Goal: Feedback & Contribution: Contribute content

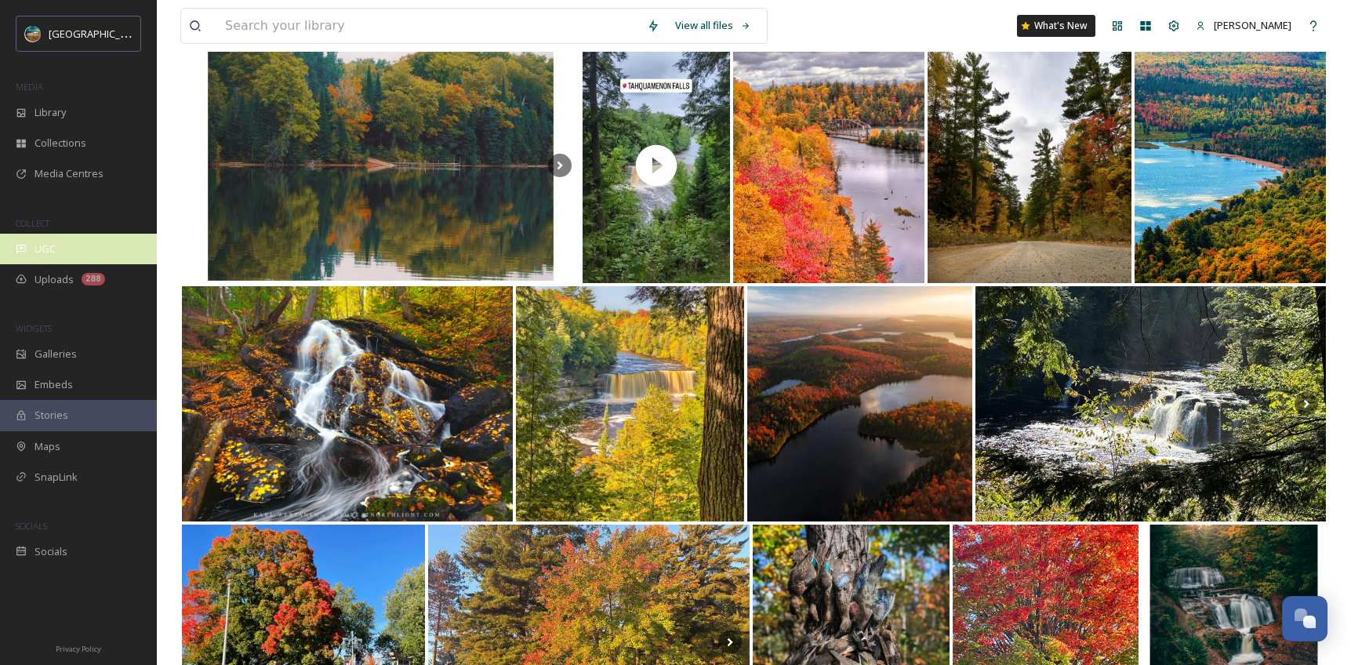
scroll to position [5988, 0]
click at [68, 255] on div "UGC" at bounding box center [78, 249] width 157 height 31
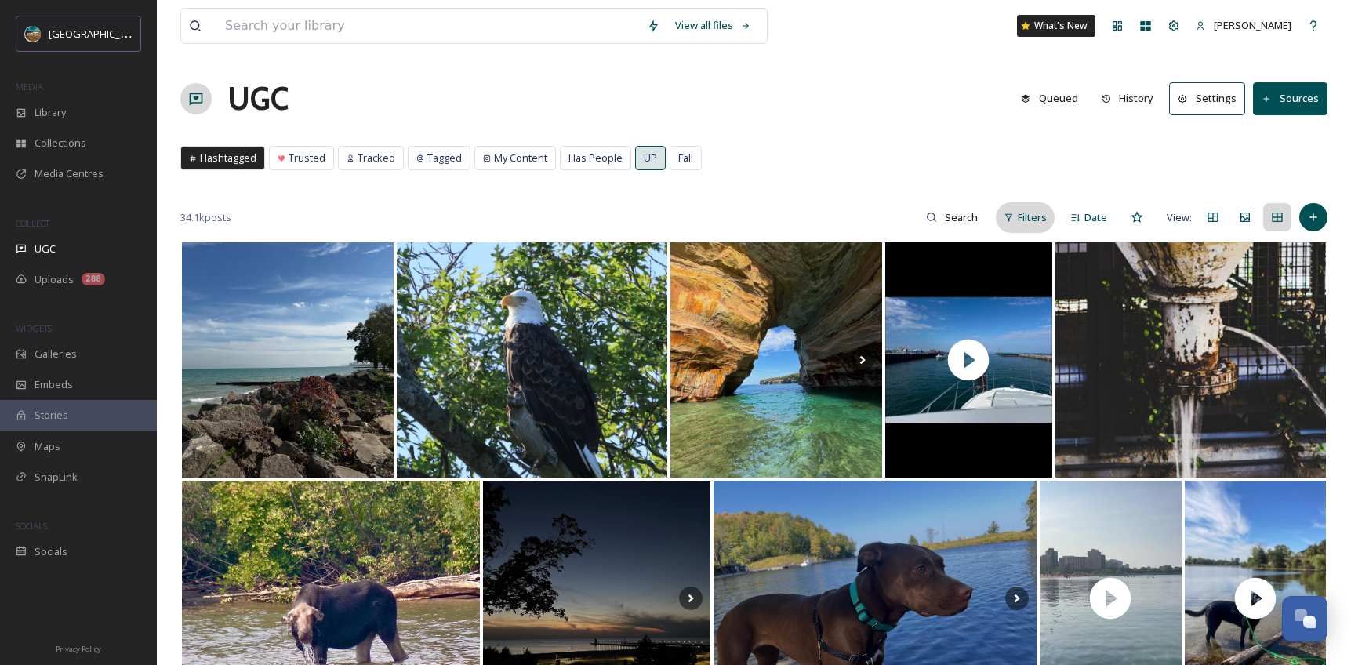
click at [1025, 221] on span "Filters" at bounding box center [1031, 217] width 29 height 15
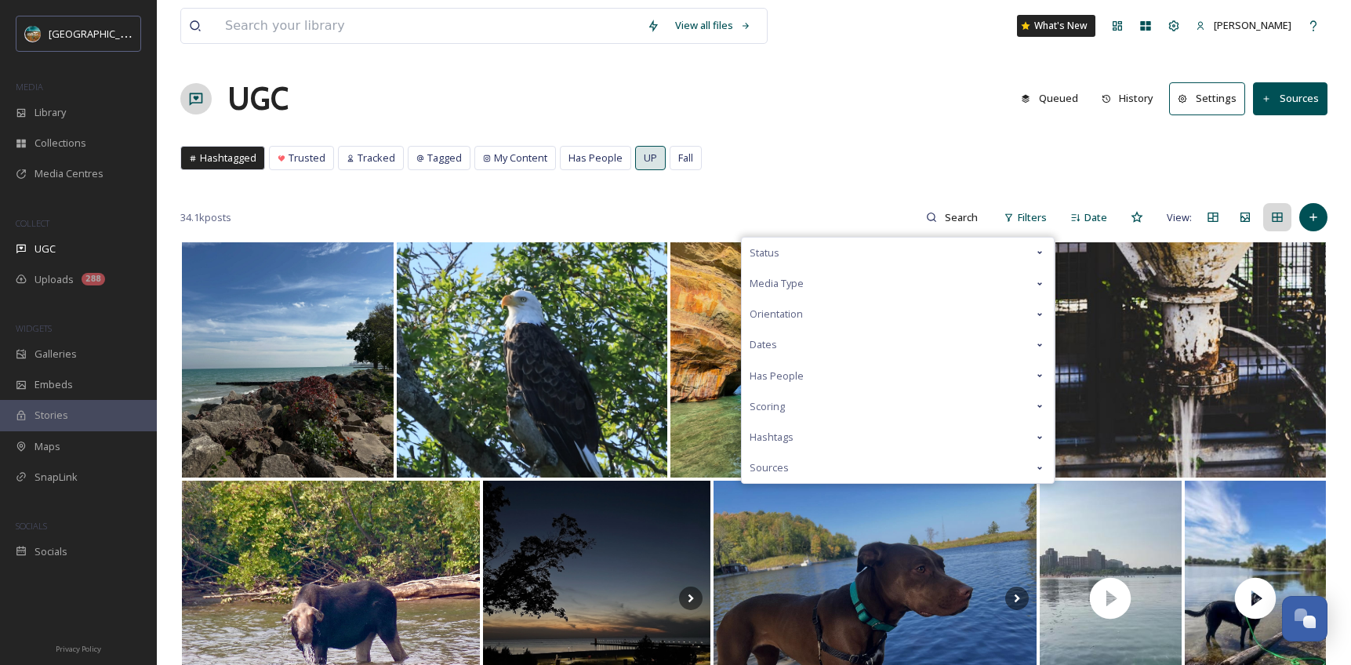
click at [791, 410] on div "Scoring" at bounding box center [897, 406] width 312 height 31
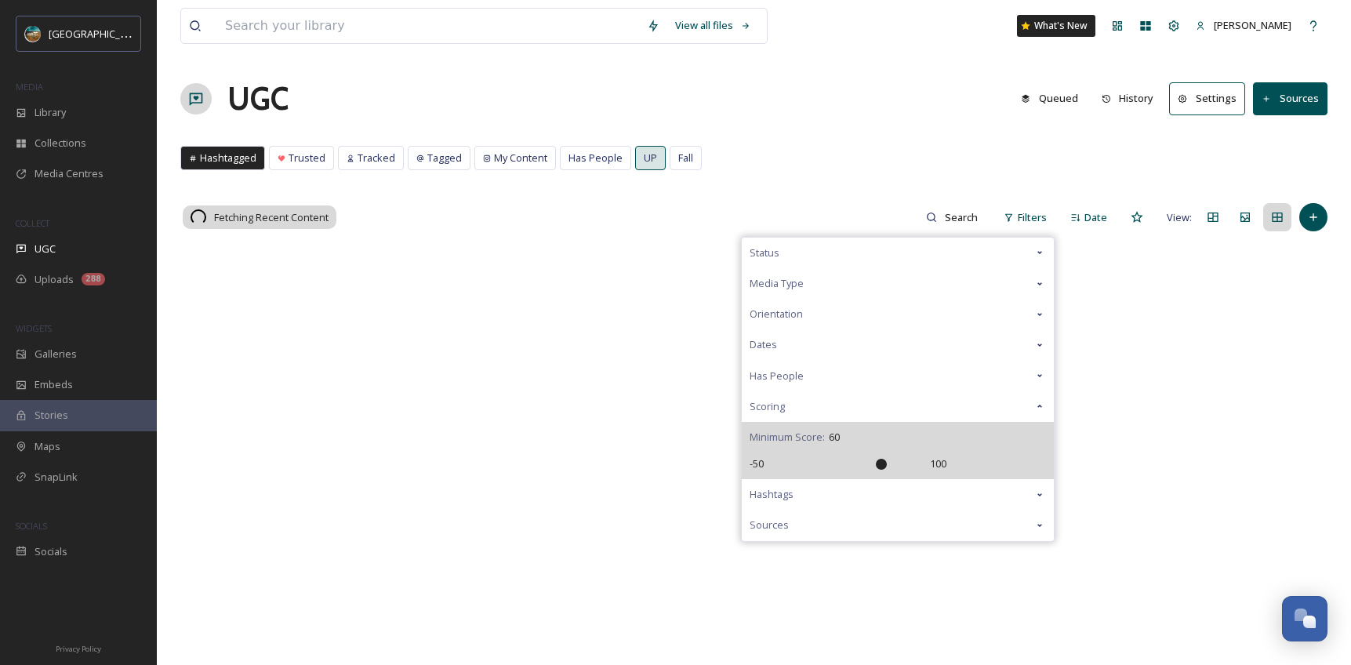
drag, startPoint x: 855, startPoint y: 459, endPoint x: 879, endPoint y: 464, distance: 24.9
type input "60"
click at [879, 464] on input "range" at bounding box center [846, 464] width 157 height 11
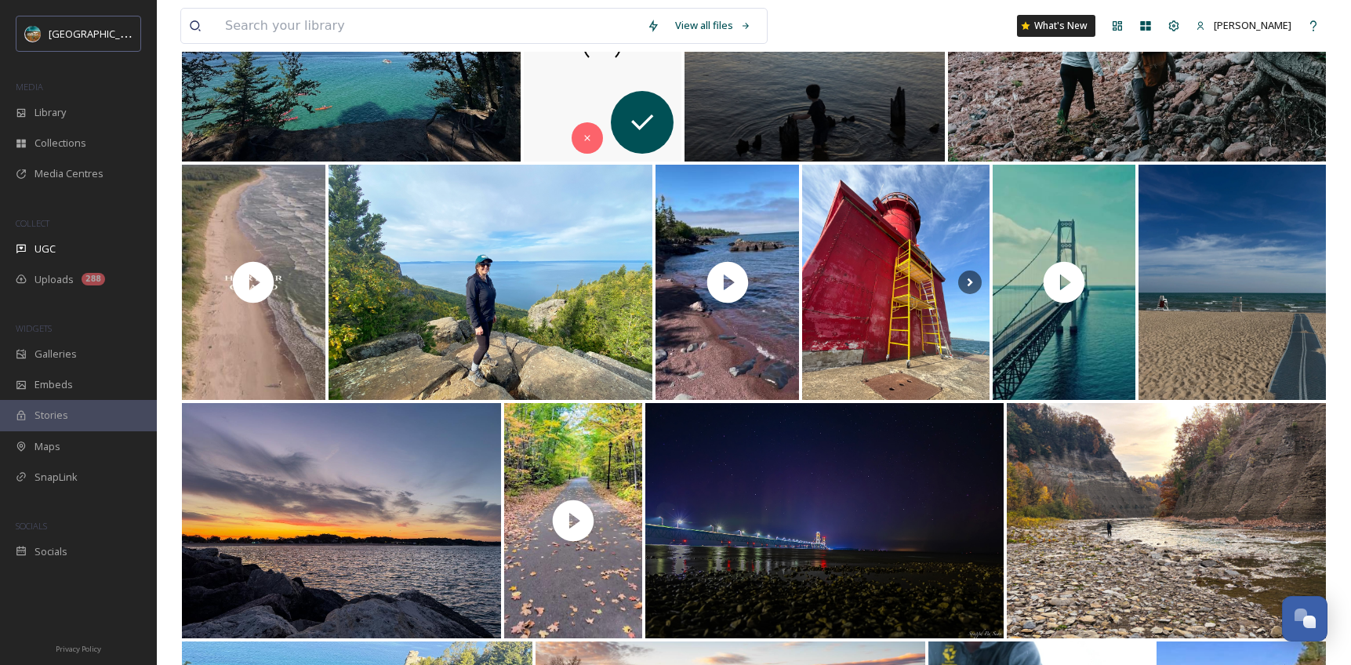
scroll to position [3348, 0]
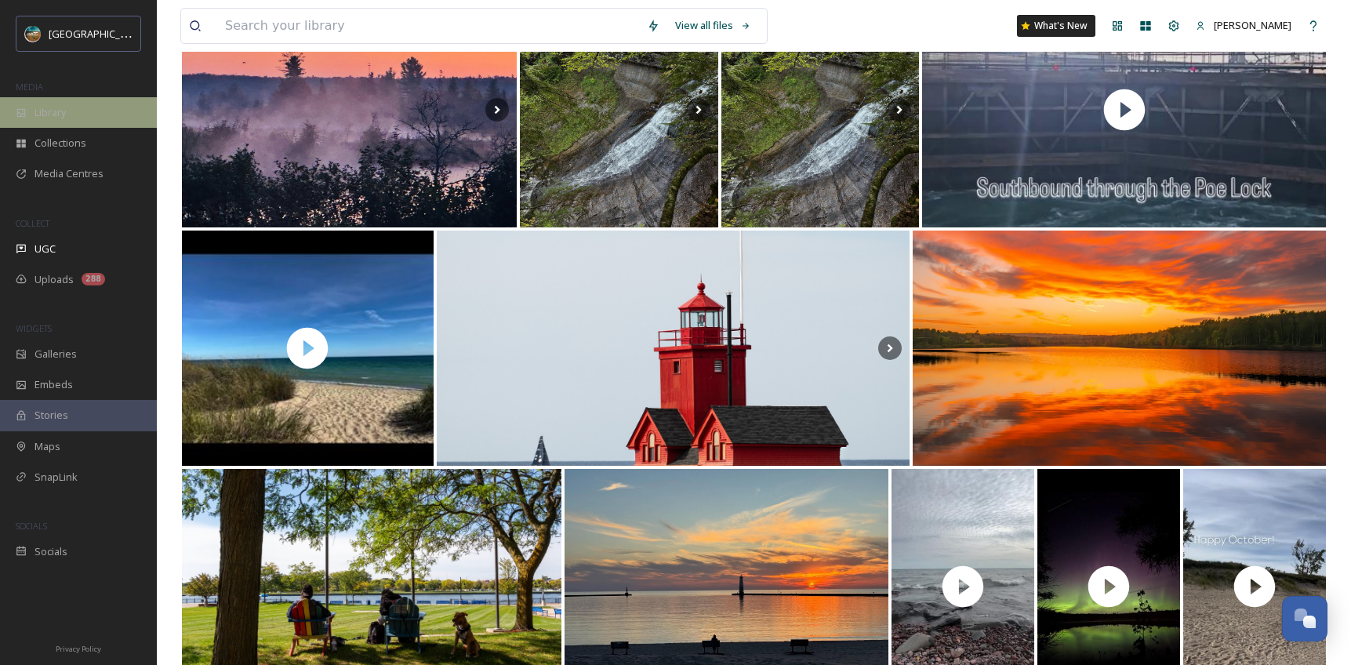
click at [112, 126] on div "Library" at bounding box center [78, 112] width 157 height 31
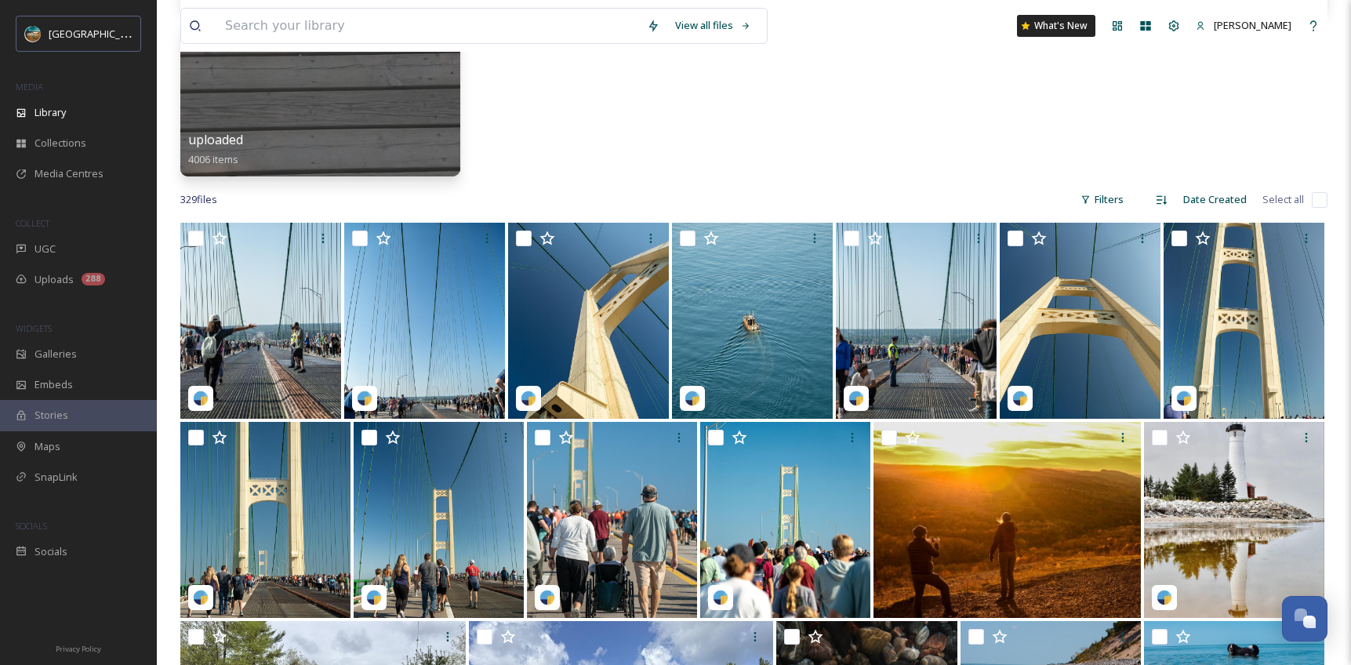
scroll to position [673, 0]
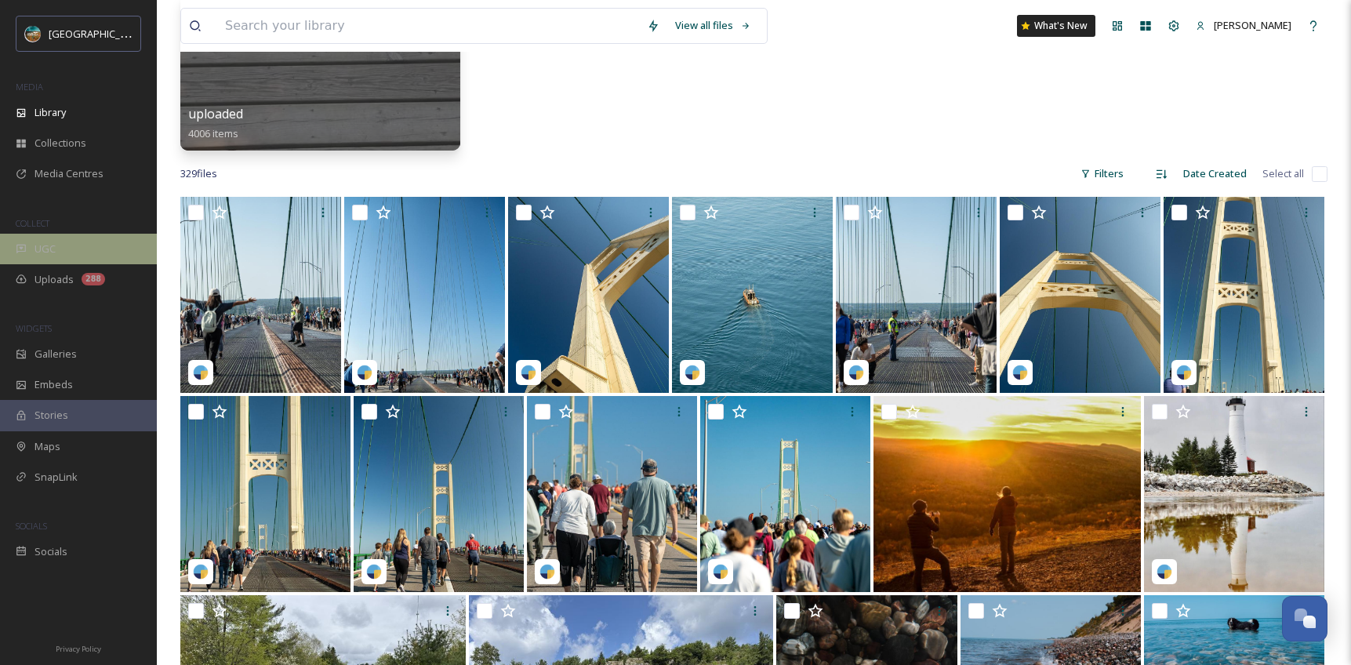
click at [96, 250] on div "UGC" at bounding box center [78, 249] width 157 height 31
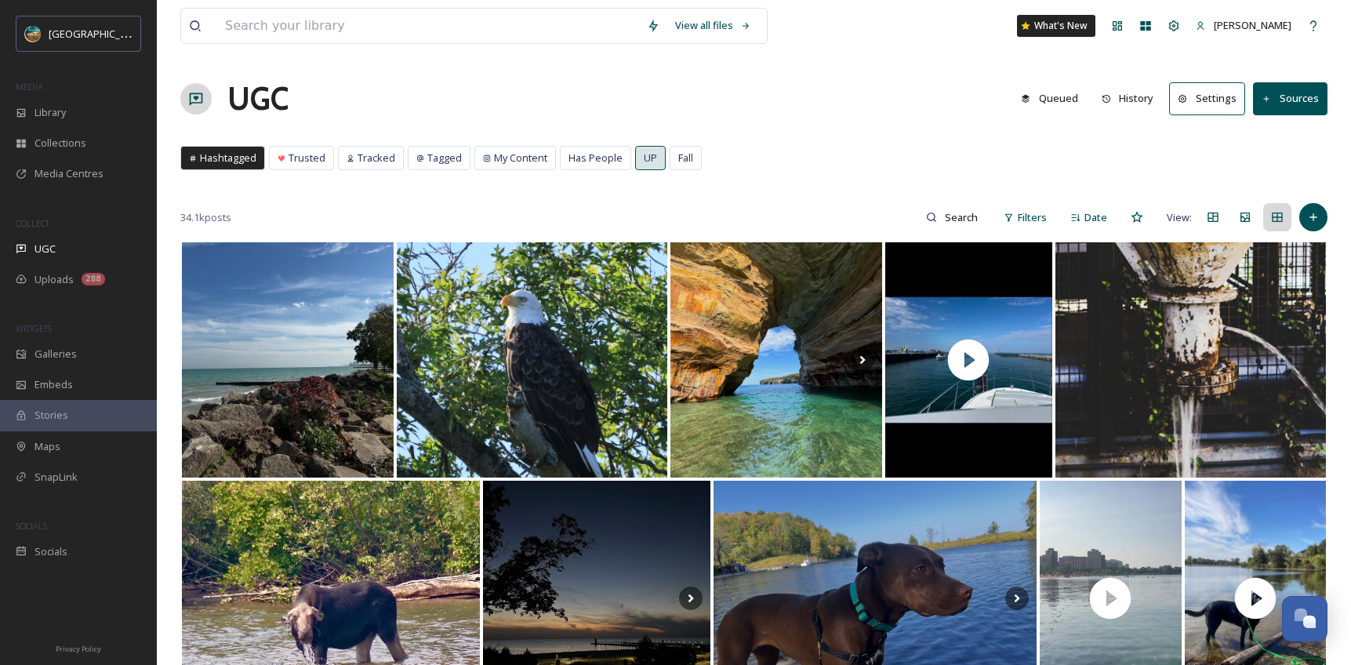
click at [1056, 99] on button "Queued" at bounding box center [1049, 98] width 73 height 31
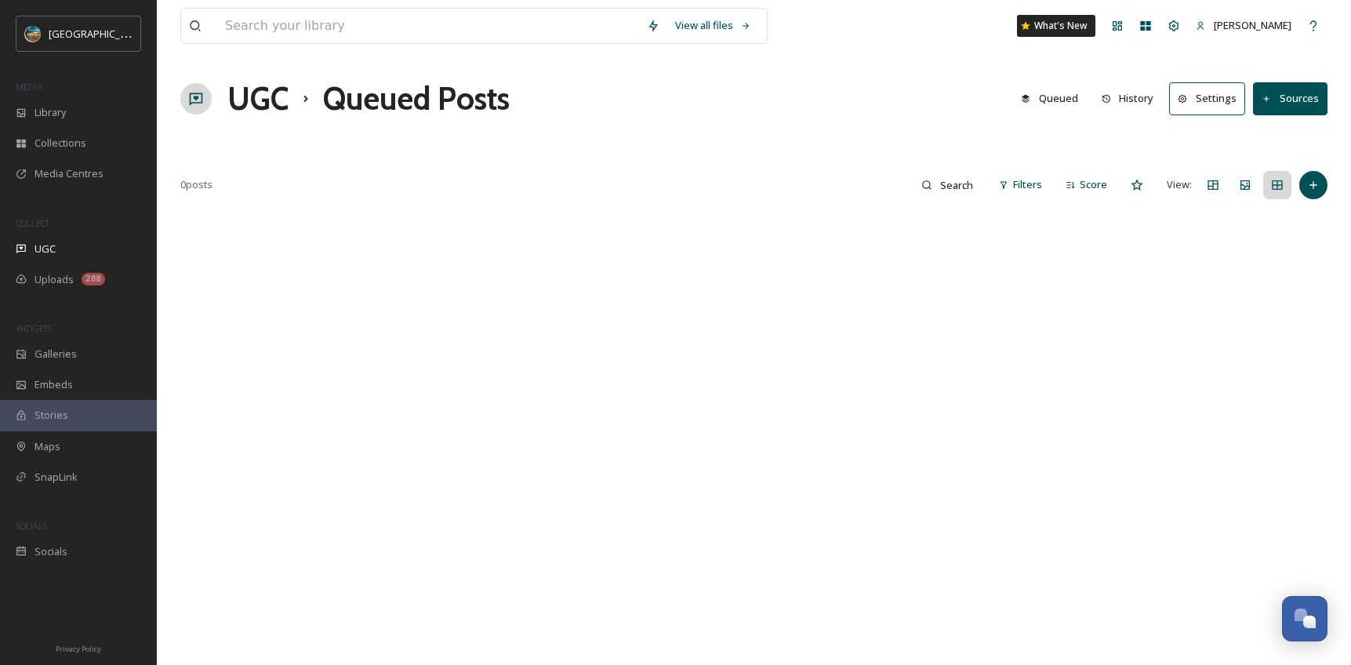
click at [1133, 100] on button "History" at bounding box center [1127, 98] width 68 height 31
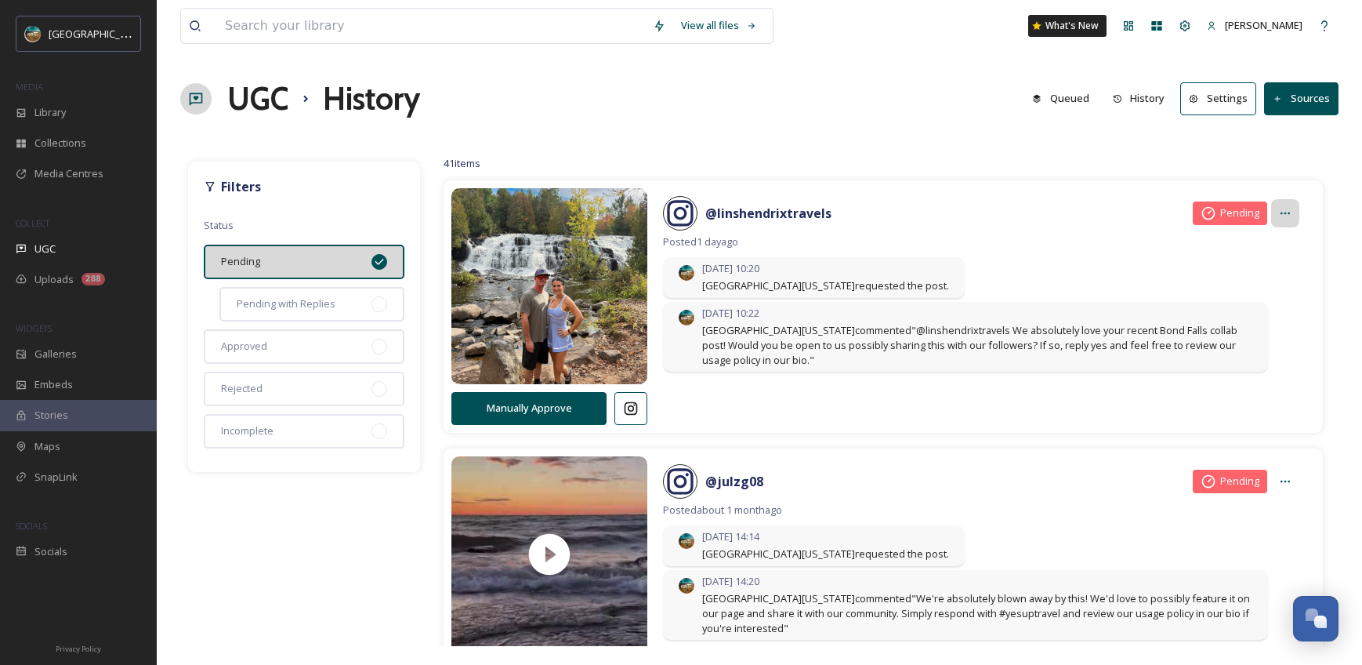
click at [1279, 213] on icon at bounding box center [1285, 213] width 13 height 13
drag, startPoint x: 1246, startPoint y: 249, endPoint x: 1240, endPoint y: 266, distance: 18.3
click at [1240, 266] on div "@ linshendrixtravels Pending Copy Approval Link Posted 1 day ago Oct 03 10:20 U…" at bounding box center [981, 285] width 668 height 195
click at [1209, 299] on div "Oct 03 10:20 Upper Peninsula Michigan requested the post." at bounding box center [981, 279] width 636 height 44
click at [1282, 214] on div at bounding box center [1285, 213] width 28 height 28
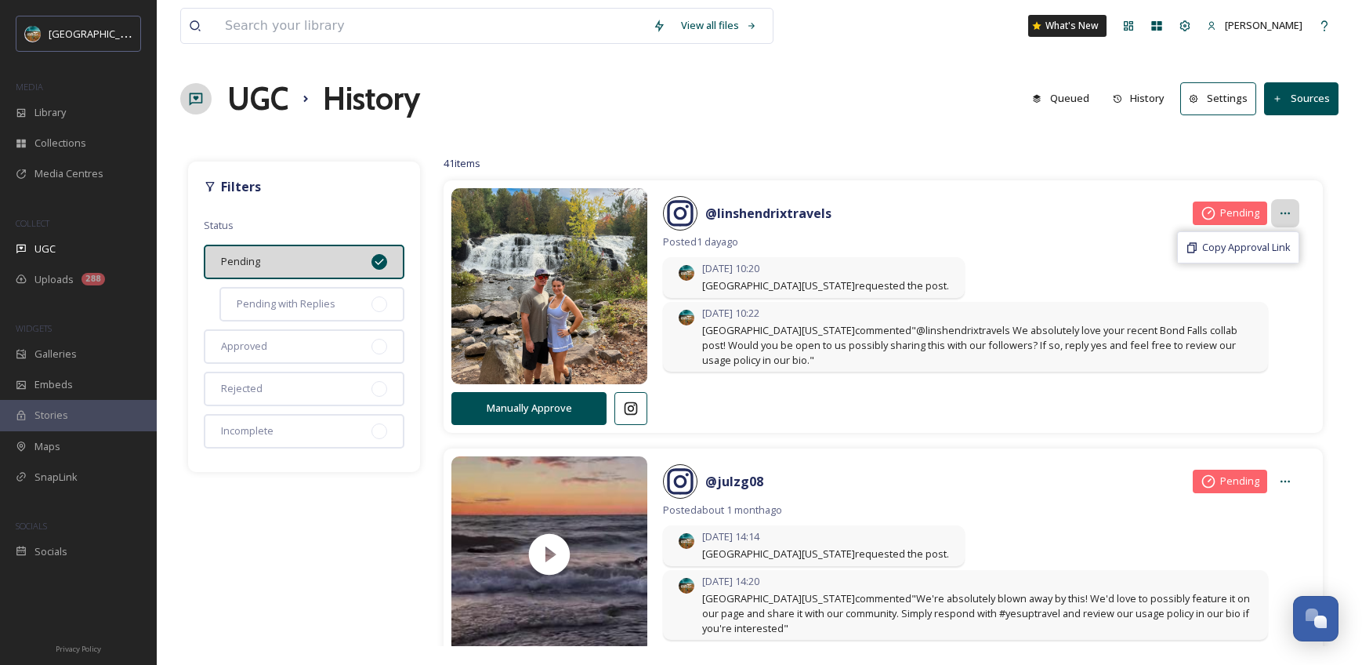
click at [1282, 214] on div at bounding box center [1285, 213] width 28 height 28
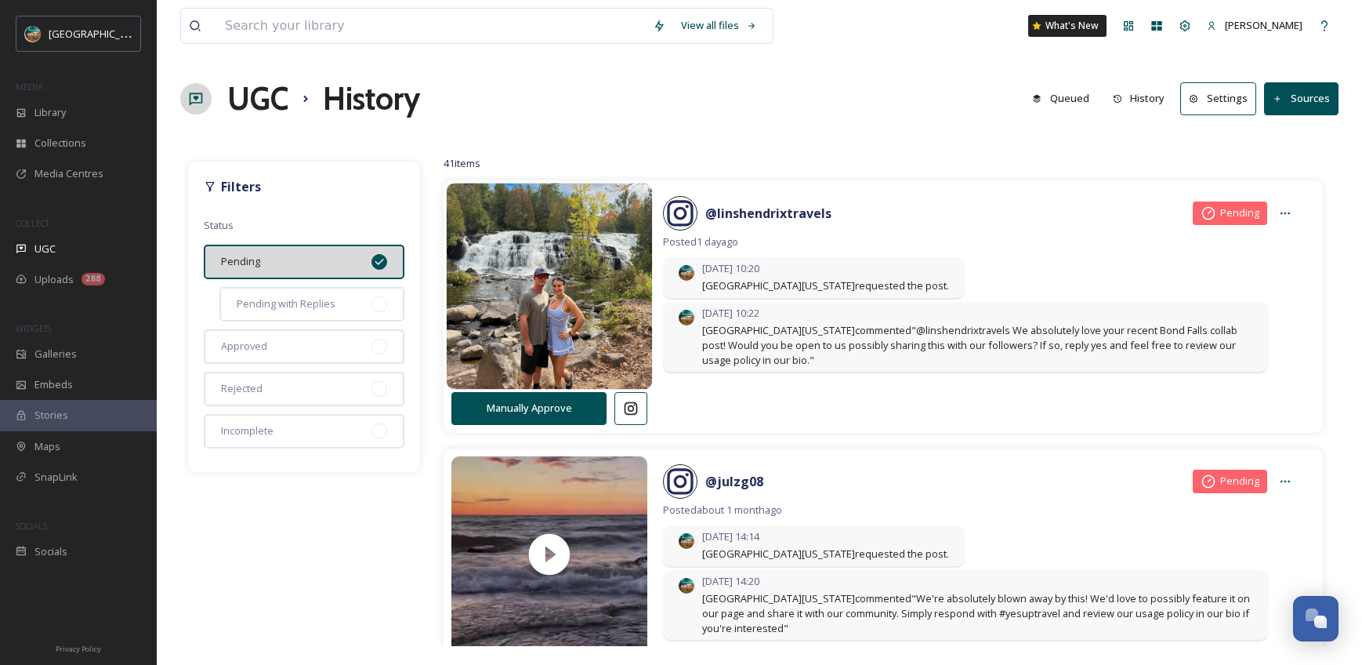
click at [531, 239] on img at bounding box center [550, 286] width 206 height 247
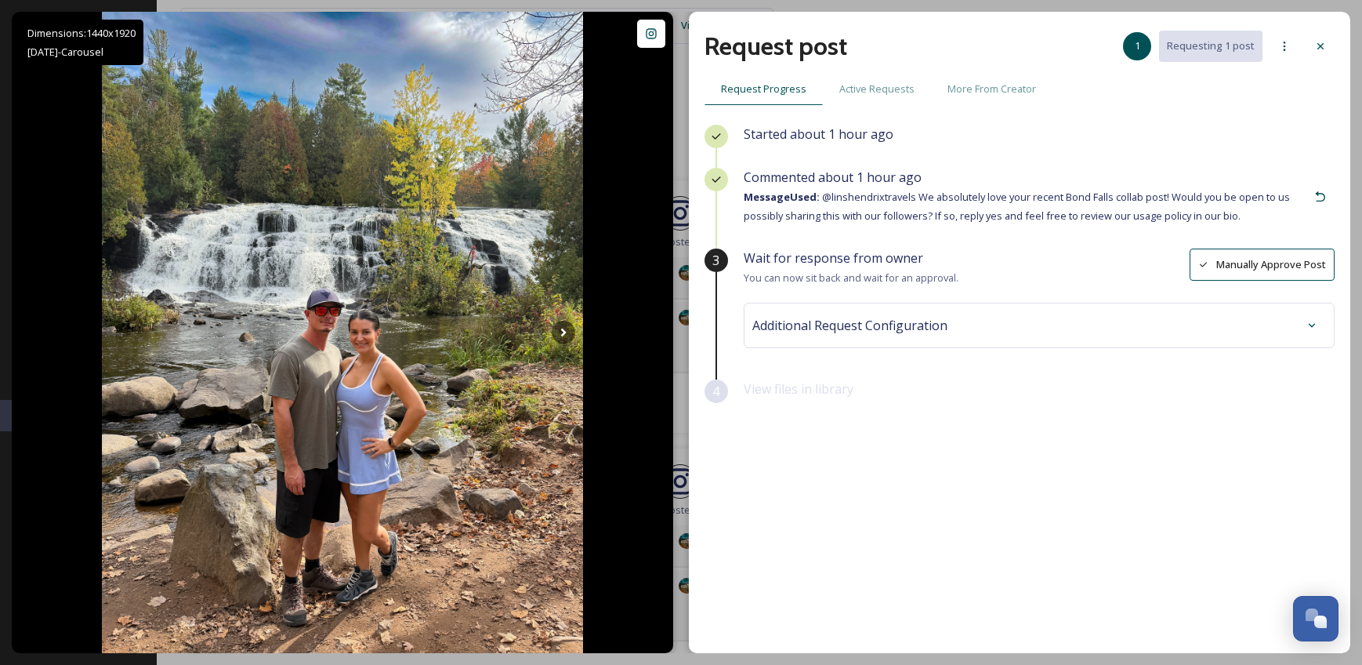
click at [1276, 270] on button "Manually Approve Post" at bounding box center [1262, 264] width 145 height 32
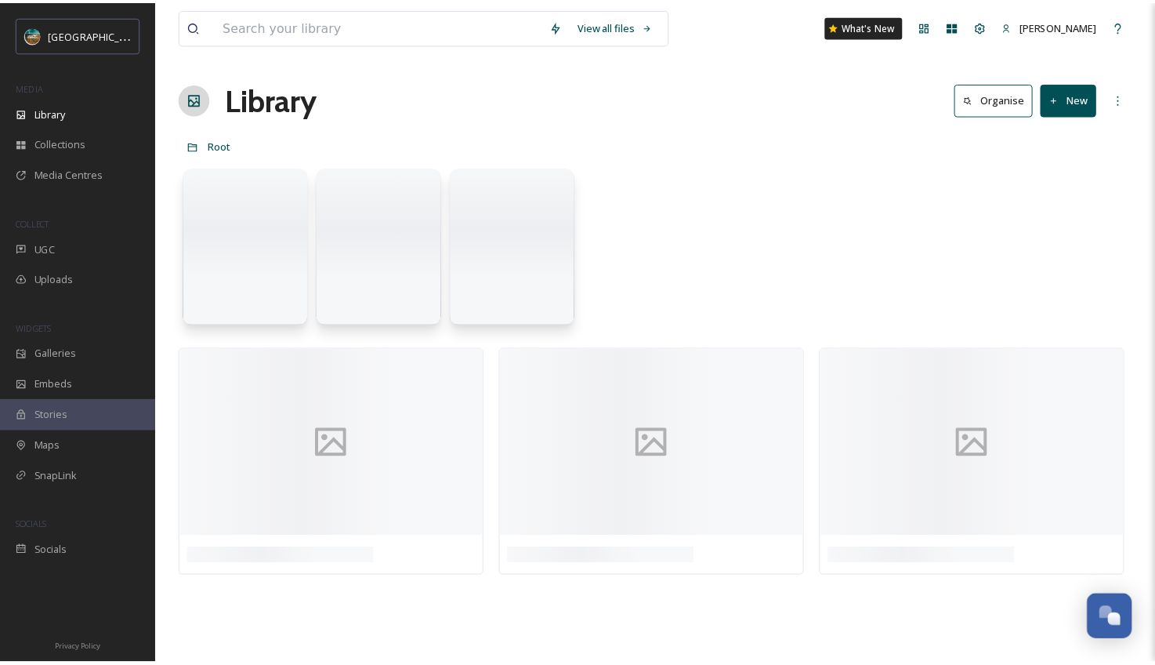
scroll to position [5988, 0]
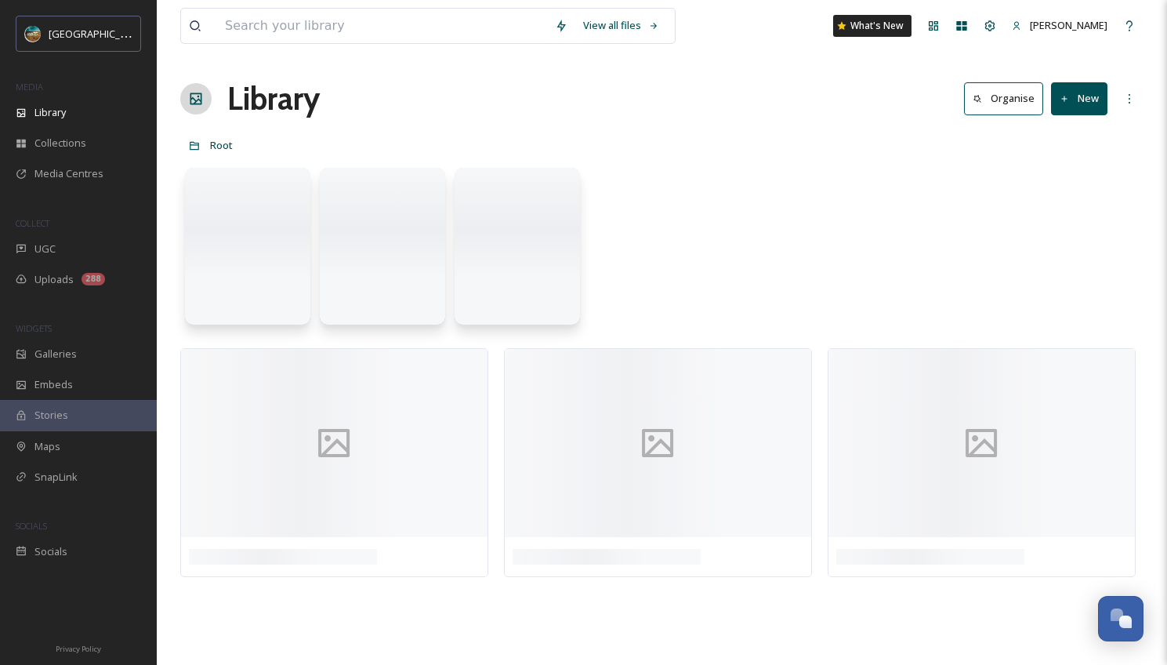
click at [1075, 110] on button "New" at bounding box center [1079, 98] width 56 height 32
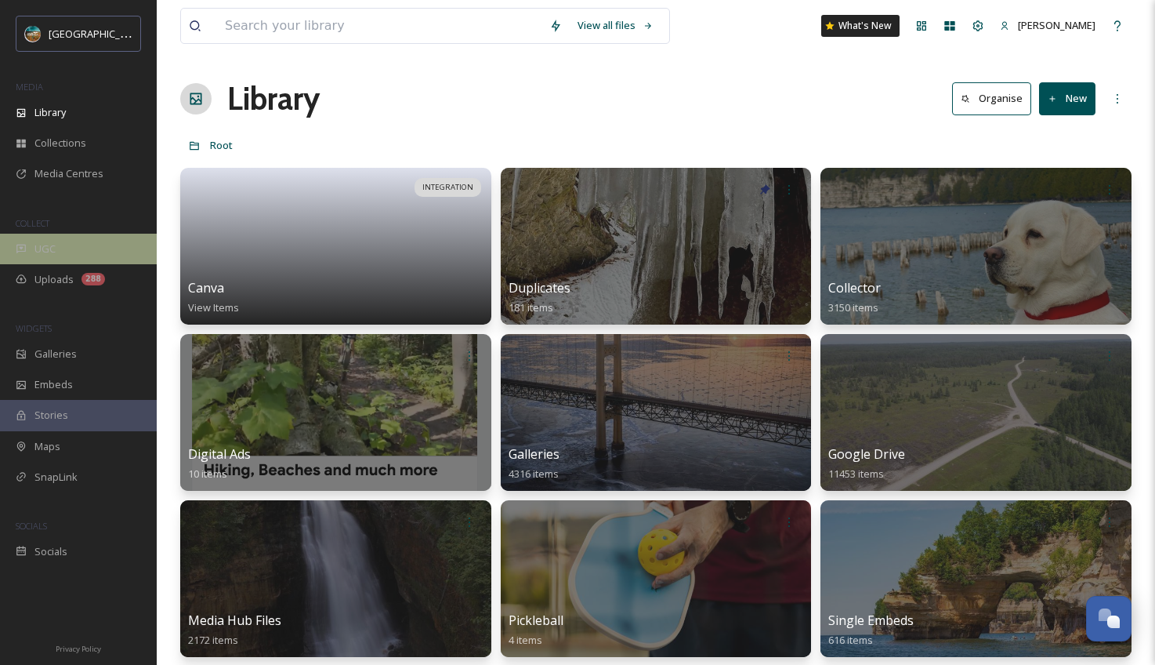
click at [63, 246] on div "UGC" at bounding box center [78, 249] width 157 height 31
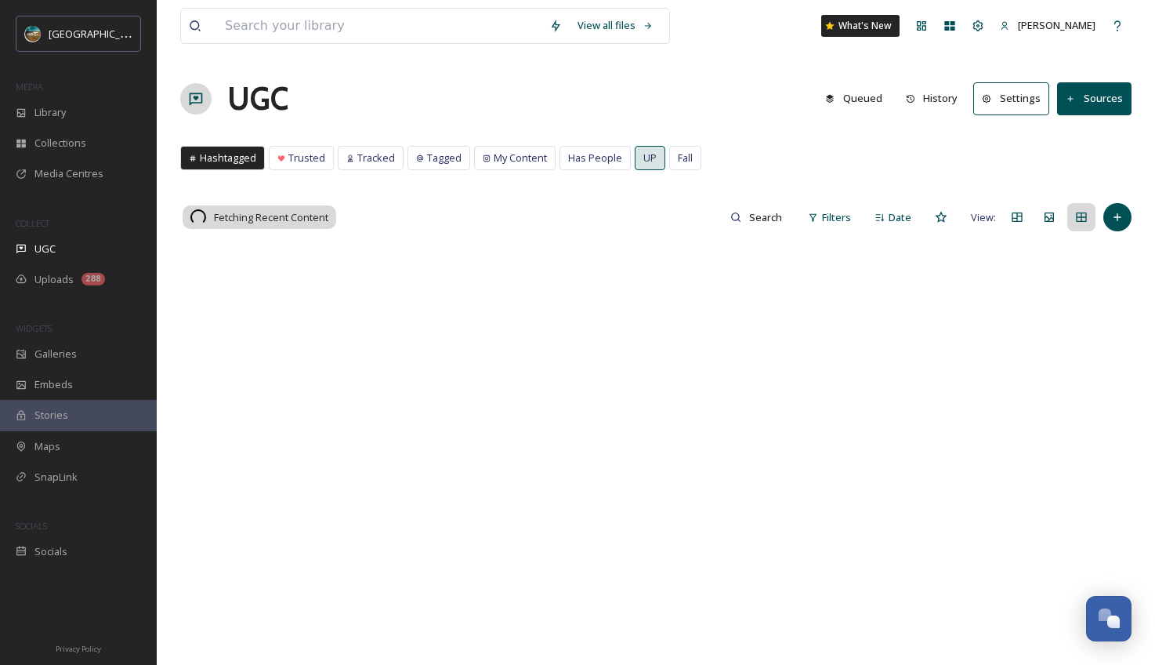
click at [1093, 107] on button "Sources" at bounding box center [1094, 98] width 74 height 32
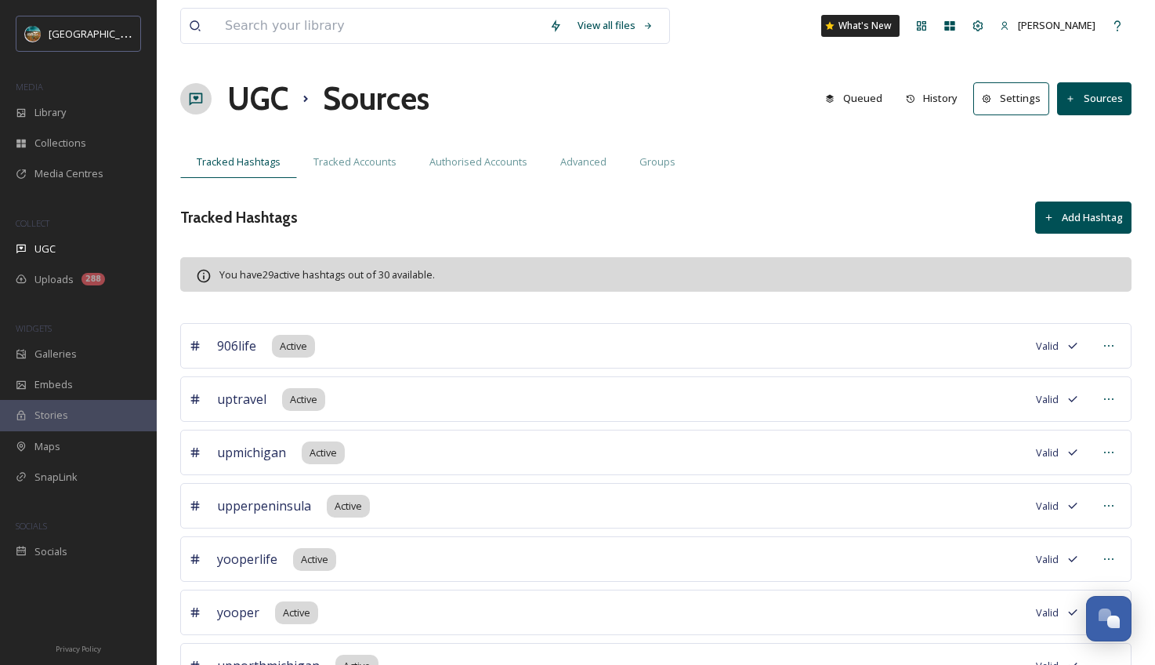
click at [1112, 109] on button "Sources" at bounding box center [1094, 98] width 74 height 32
click at [1101, 92] on button "Sources" at bounding box center [1094, 98] width 74 height 32
click at [1098, 102] on button "Sources" at bounding box center [1094, 98] width 74 height 32
click at [1100, 100] on button "Sources" at bounding box center [1094, 98] width 74 height 32
click at [1100, 89] on button "Sources" at bounding box center [1094, 98] width 74 height 32
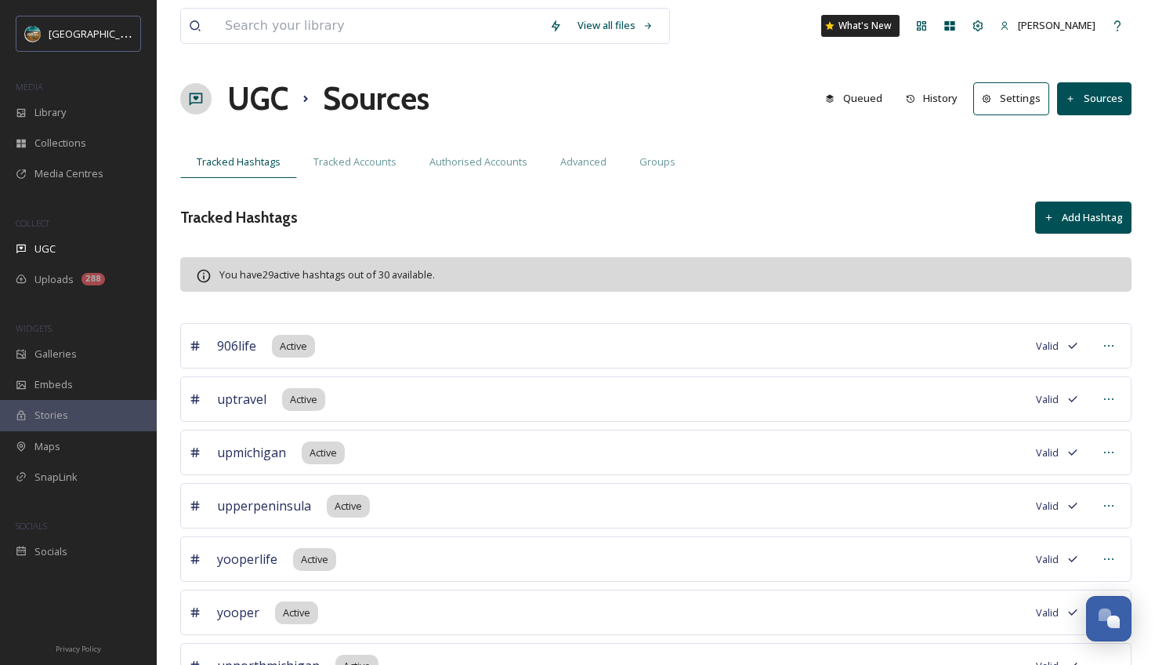
click at [1006, 154] on div "Tracked Hashtags Tracked Accounts Authorised Accounts Advanced Groups" at bounding box center [656, 162] width 952 height 32
click at [108, 248] on div "UGC" at bounding box center [78, 249] width 157 height 31
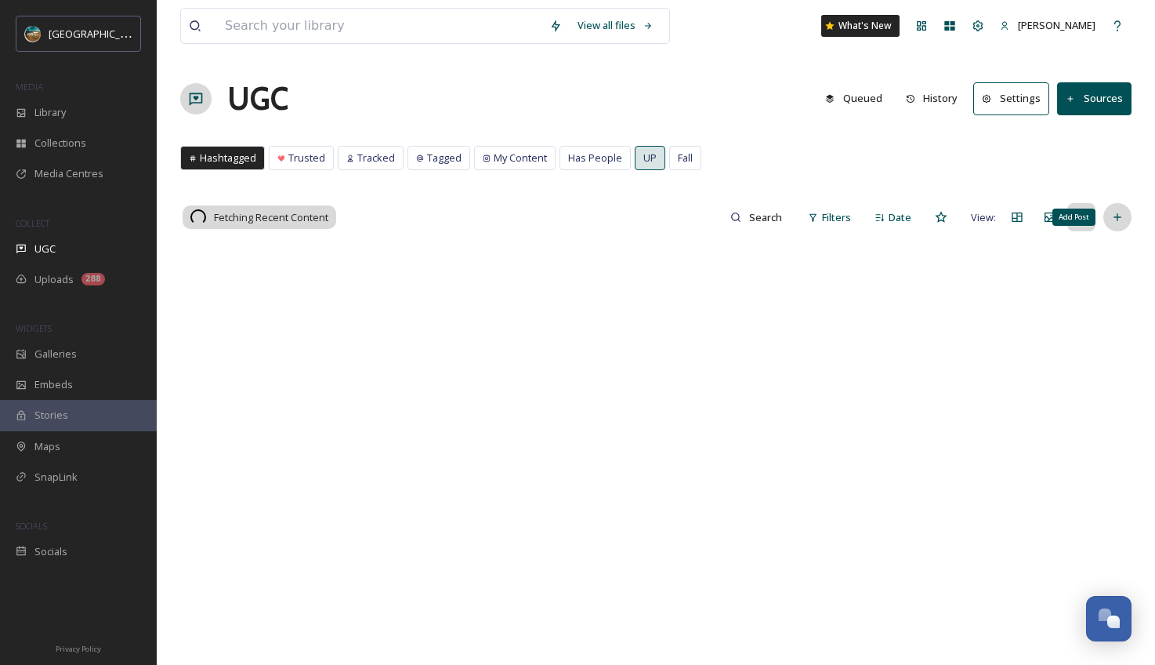
click at [1118, 207] on div "Add Post" at bounding box center [1118, 217] width 28 height 28
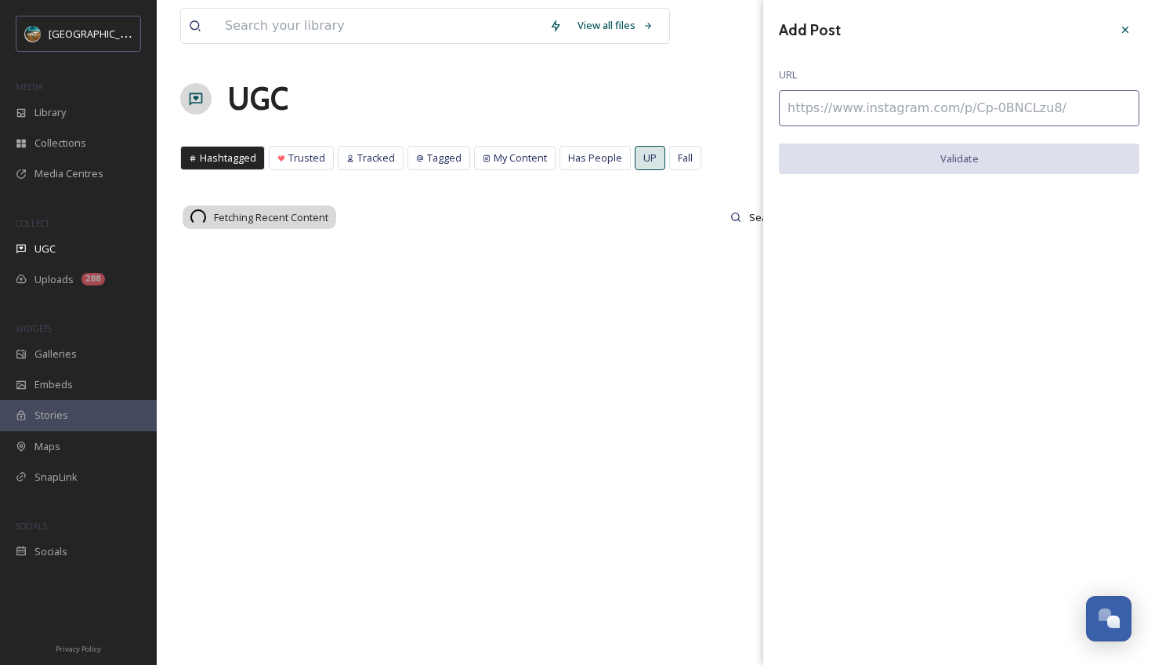
click at [953, 103] on input at bounding box center [959, 108] width 361 height 36
paste input "[URL][DOMAIN_NAME]"
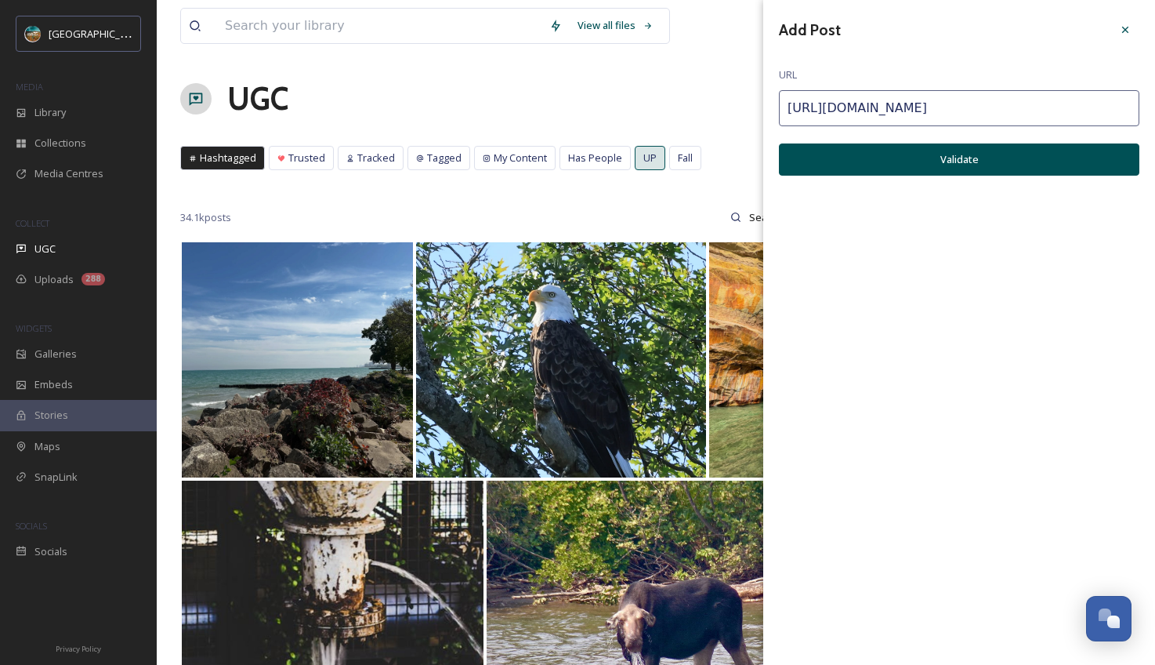
type input "[URL][DOMAIN_NAME]"
click at [942, 158] on button "Validate" at bounding box center [959, 159] width 361 height 32
click at [950, 162] on button "Add Post" at bounding box center [959, 159] width 361 height 32
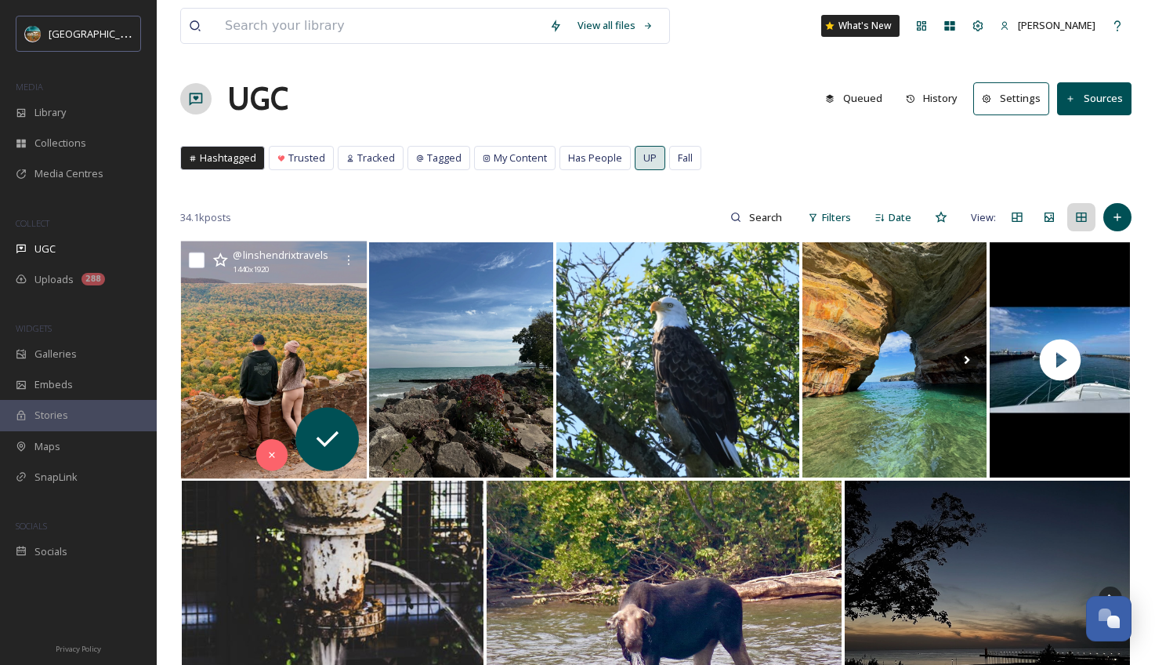
click at [270, 309] on img at bounding box center [274, 359] width 186 height 237
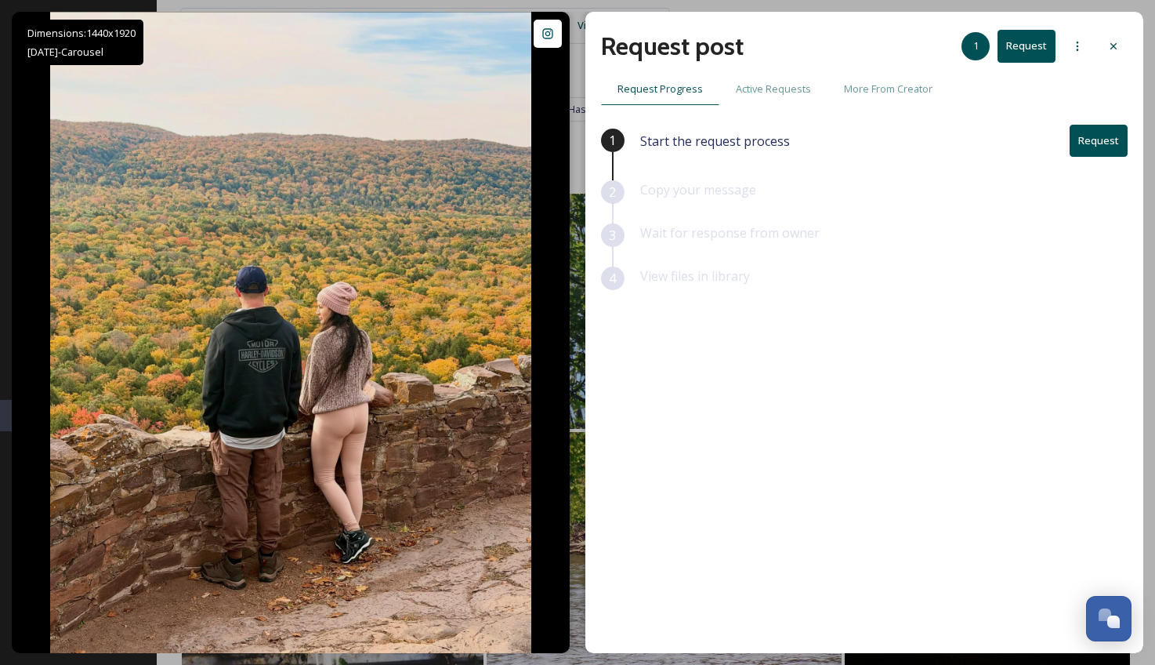
scroll to position [45, 0]
click at [763, 89] on span "Active Requests" at bounding box center [773, 89] width 75 height 15
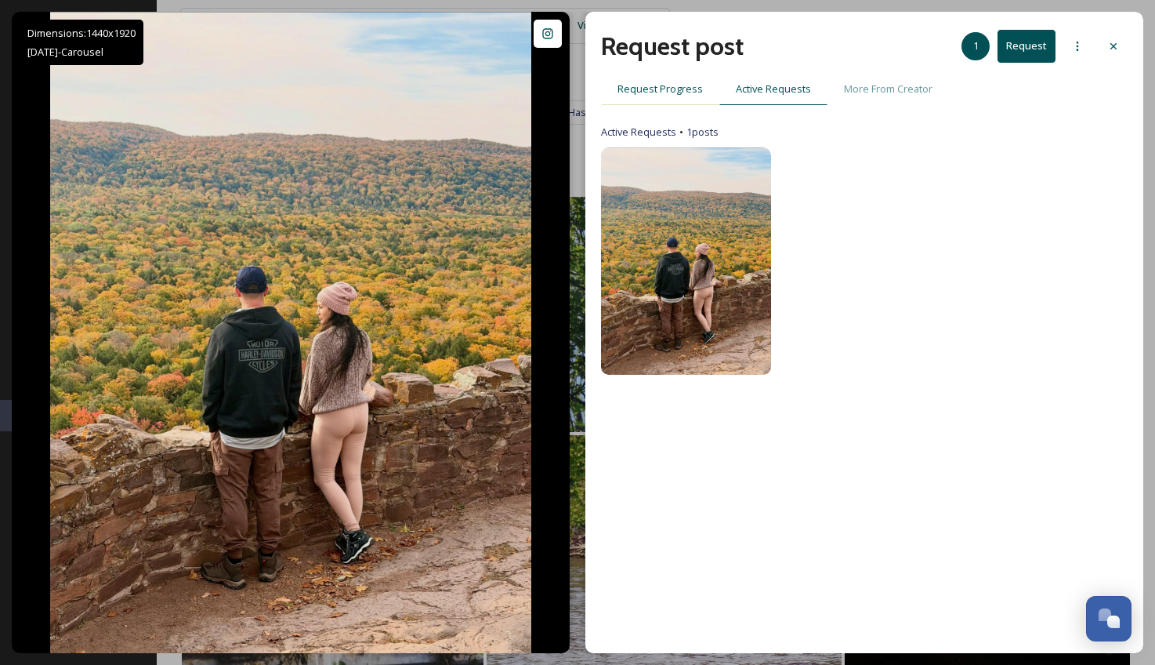
click at [672, 94] on span "Request Progress" at bounding box center [660, 89] width 85 height 15
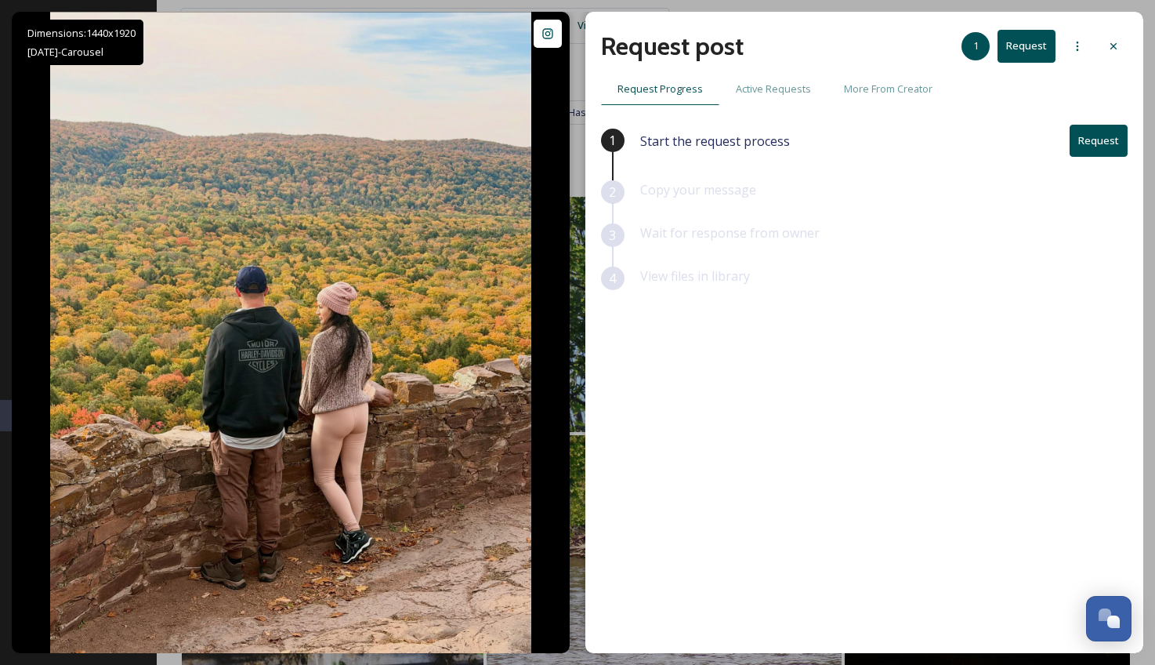
click at [1103, 148] on button "Request" at bounding box center [1099, 141] width 58 height 32
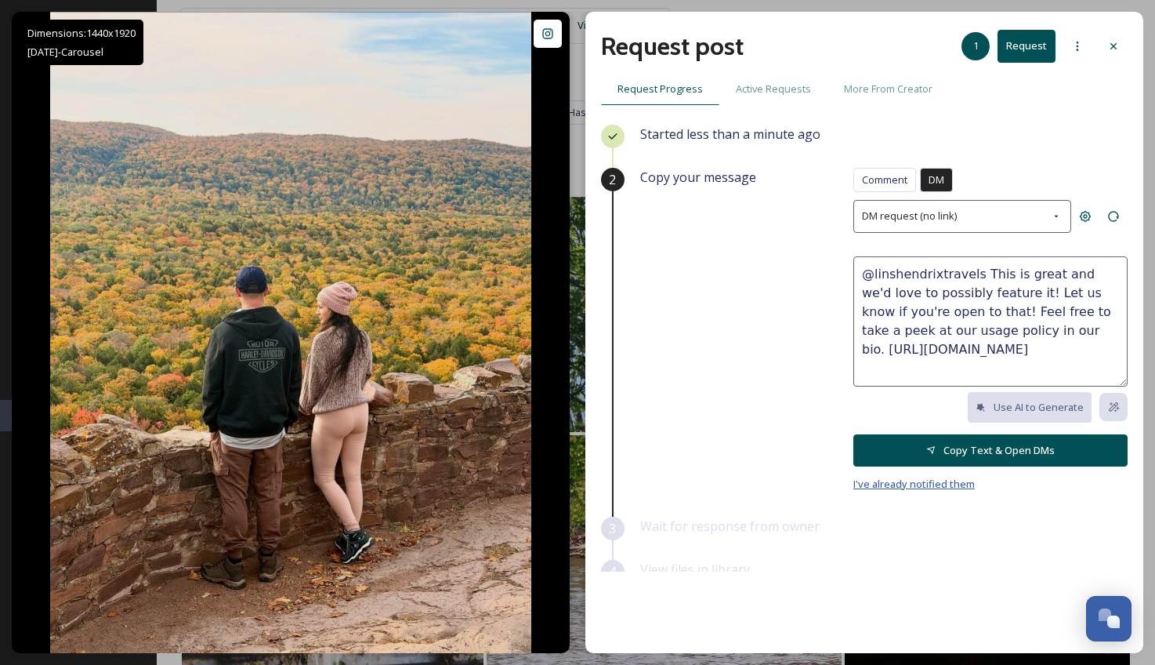
click at [915, 488] on span "I've already notified them" at bounding box center [914, 484] width 121 height 14
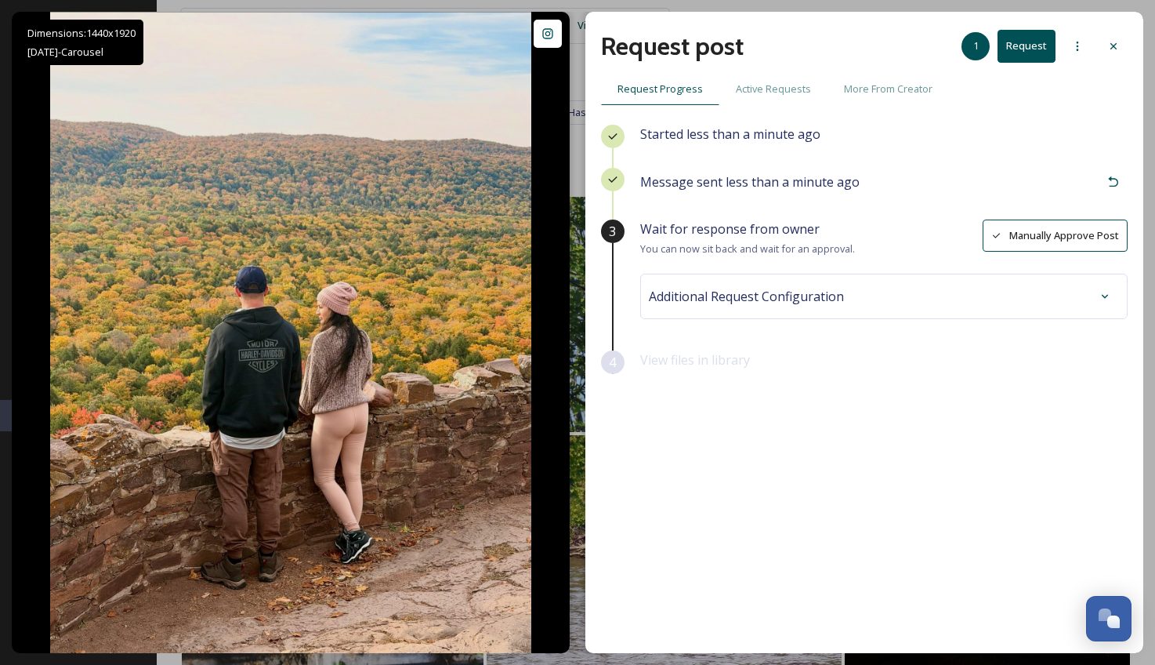
click at [1065, 236] on button "Manually Approve Post" at bounding box center [1055, 235] width 145 height 32
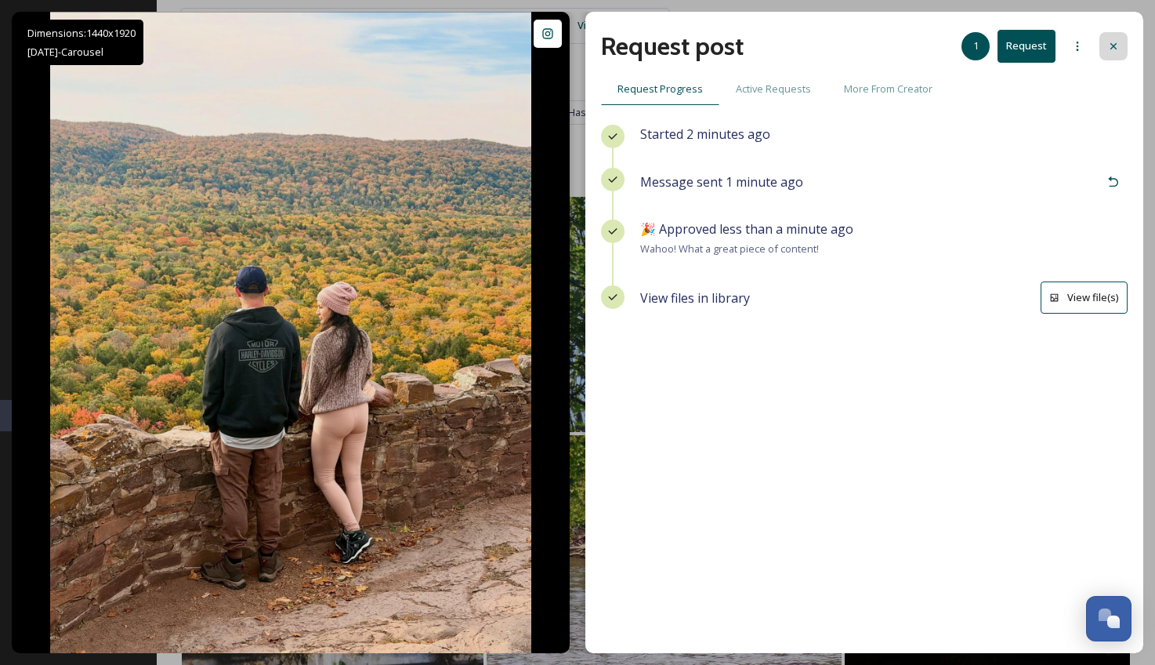
click at [1118, 45] on icon at bounding box center [1114, 46] width 13 height 13
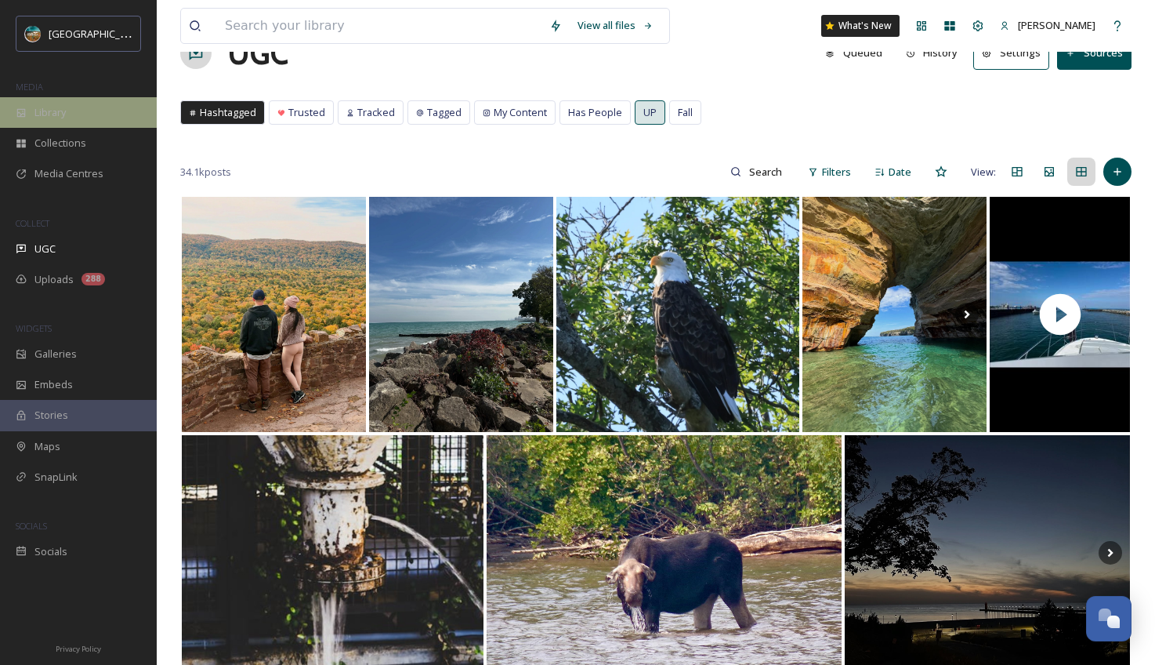
click at [92, 117] on div "Library" at bounding box center [78, 112] width 157 height 31
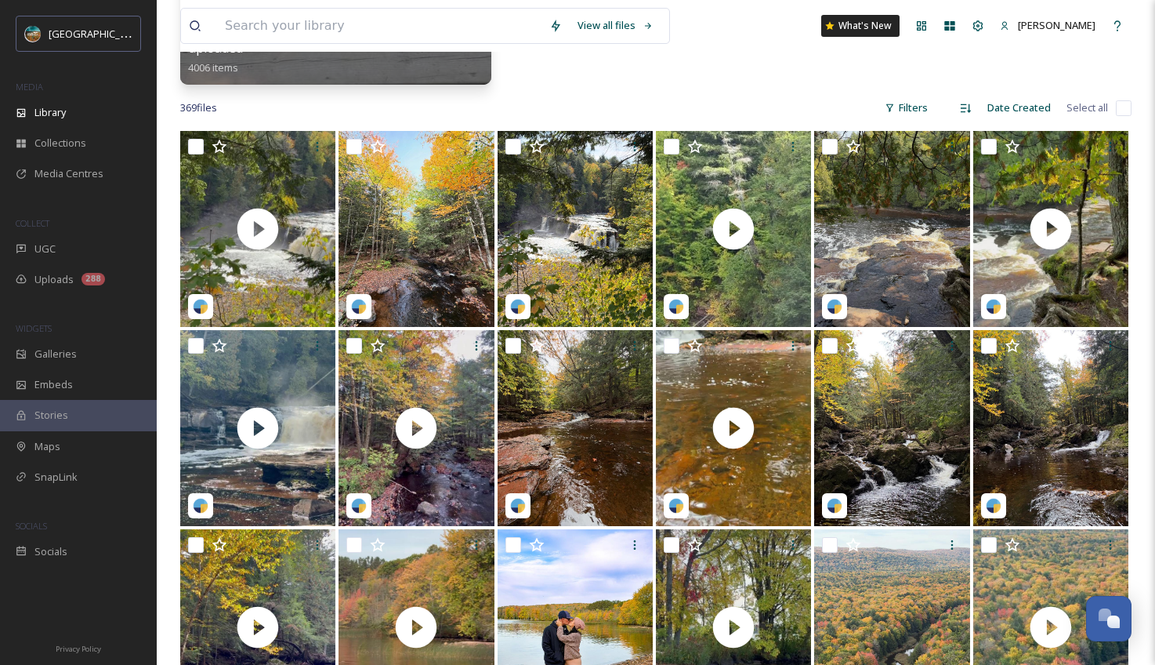
scroll to position [891, 0]
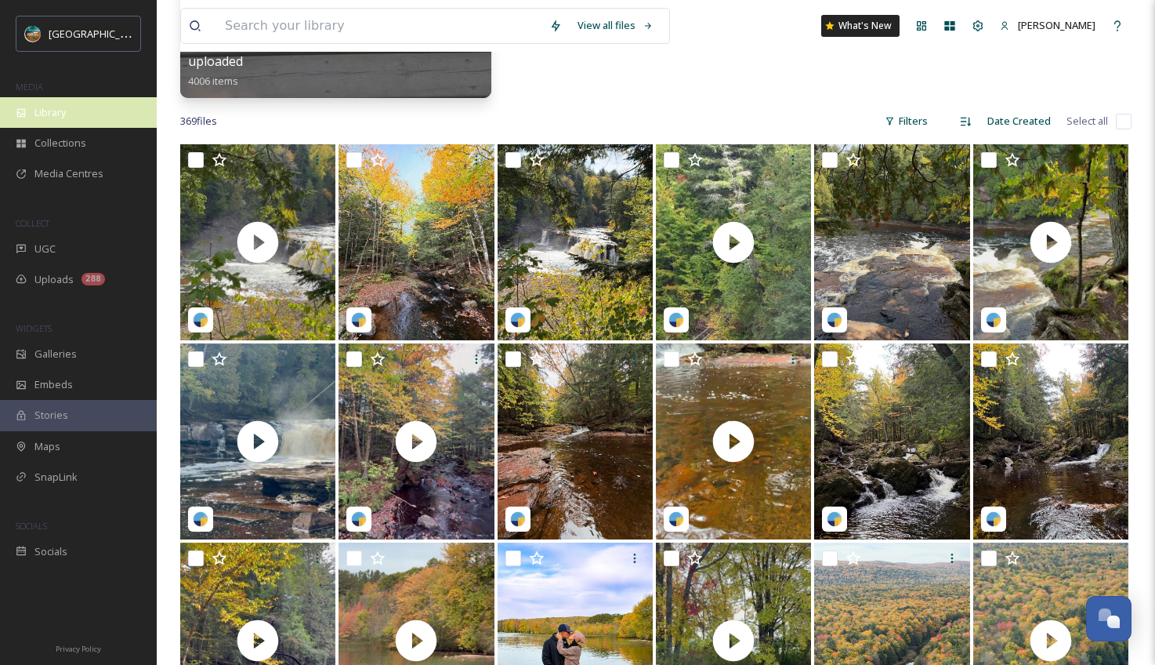
click at [67, 116] on div "Library" at bounding box center [78, 112] width 157 height 31
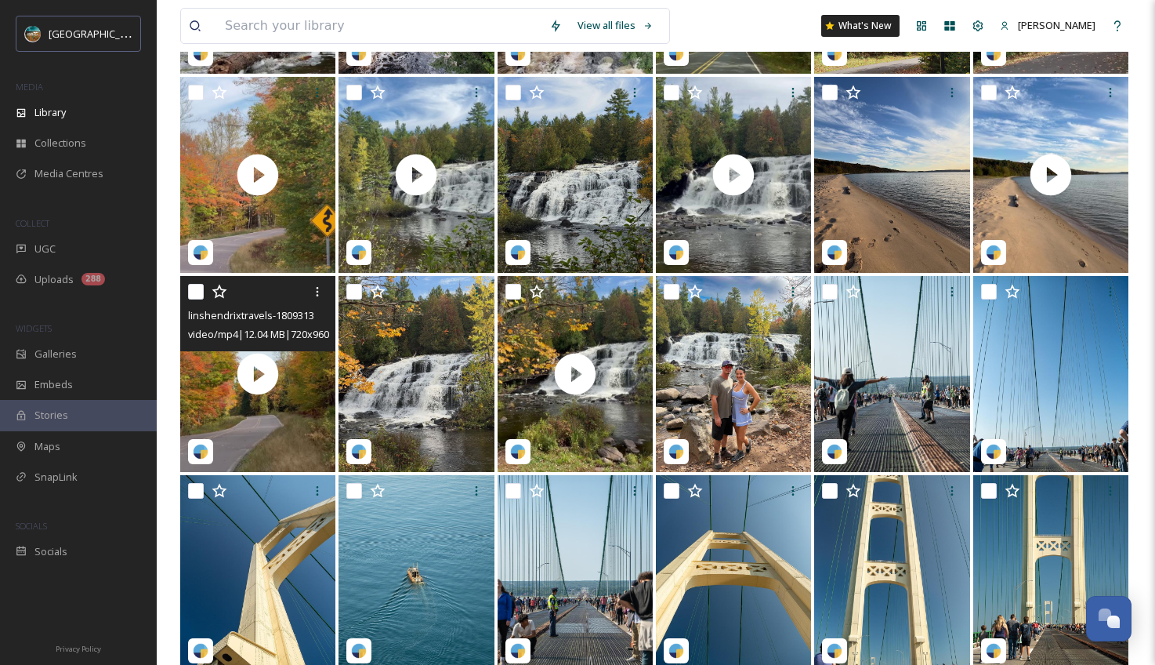
scroll to position [1956, 0]
